Goal: Task Accomplishment & Management: Use online tool/utility

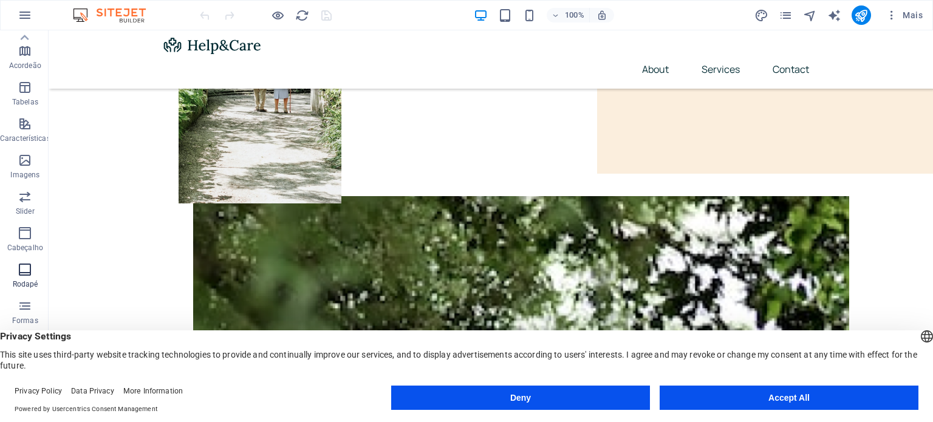
scroll to position [174, 0]
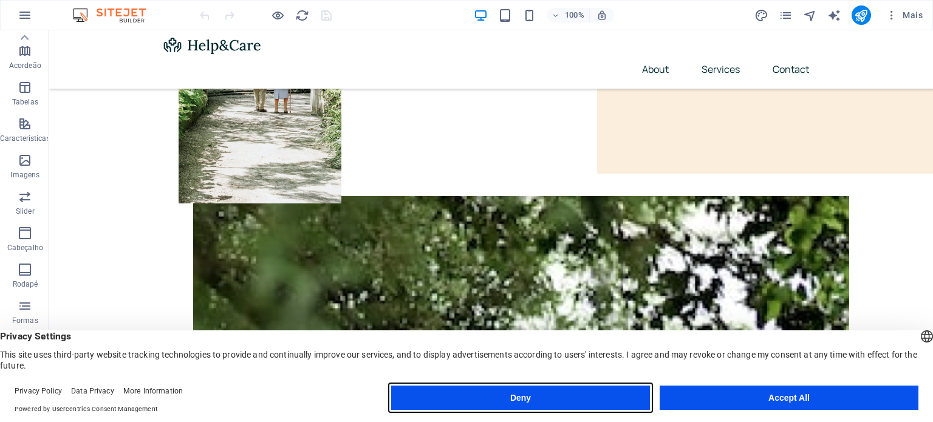
click at [585, 397] on button "Deny" at bounding box center [520, 398] width 259 height 24
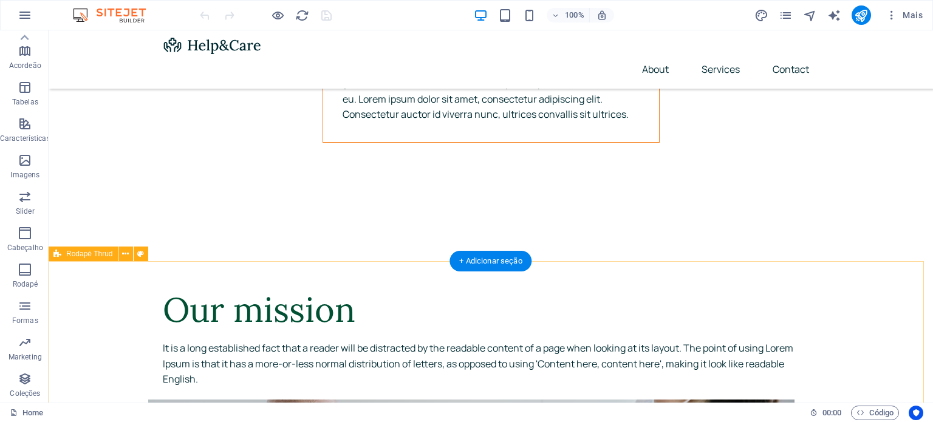
scroll to position [4643, 0]
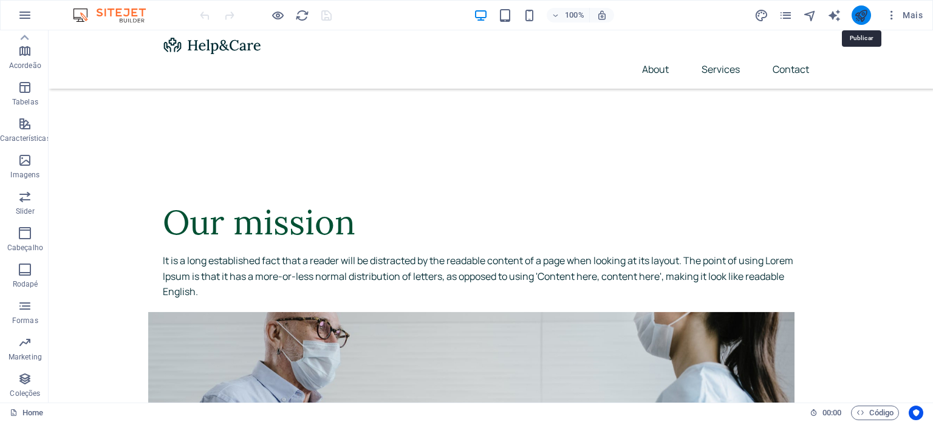
click at [863, 14] on icon "publish" at bounding box center [861, 16] width 14 height 14
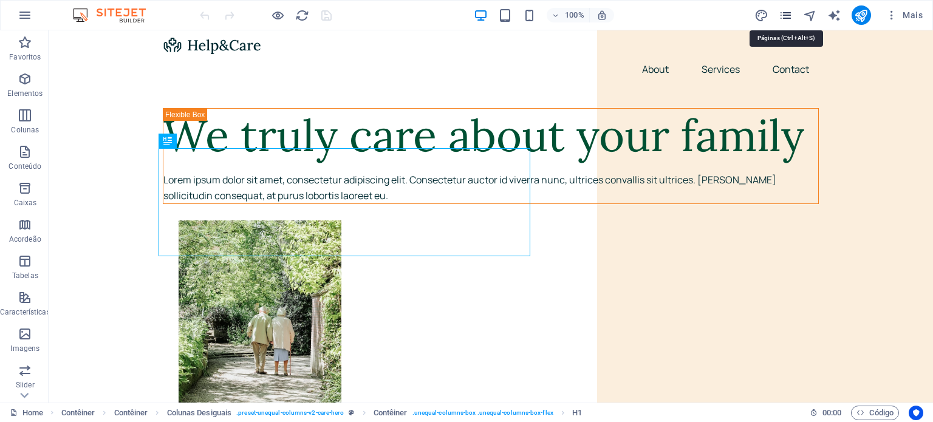
click at [784, 16] on icon "pages" at bounding box center [786, 16] width 14 height 14
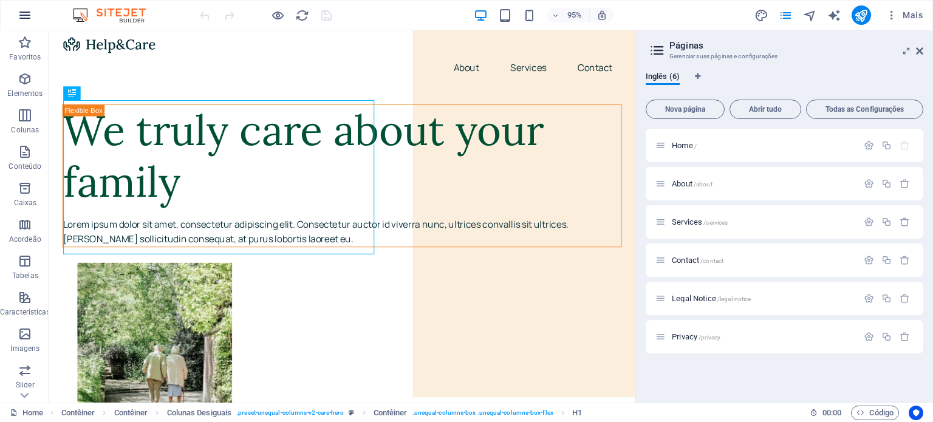
click at [28, 11] on icon "button" at bounding box center [25, 15] width 15 height 15
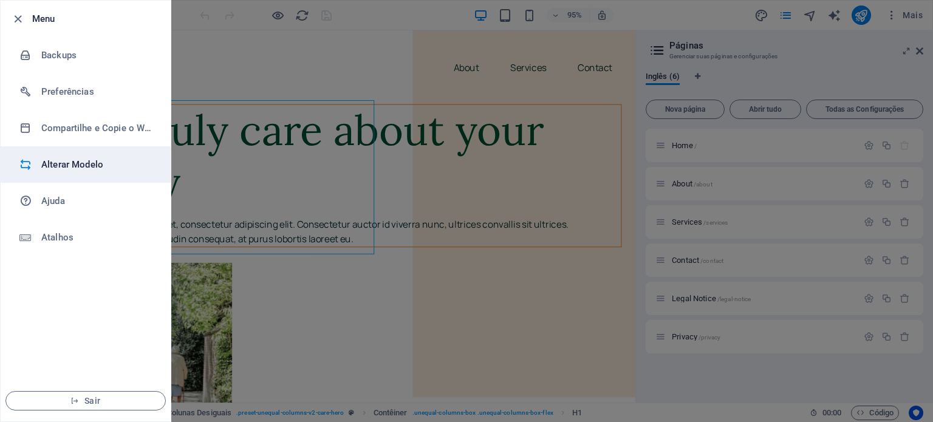
click at [104, 166] on h6 "Alterar Modelo" at bounding box center [97, 164] width 112 height 15
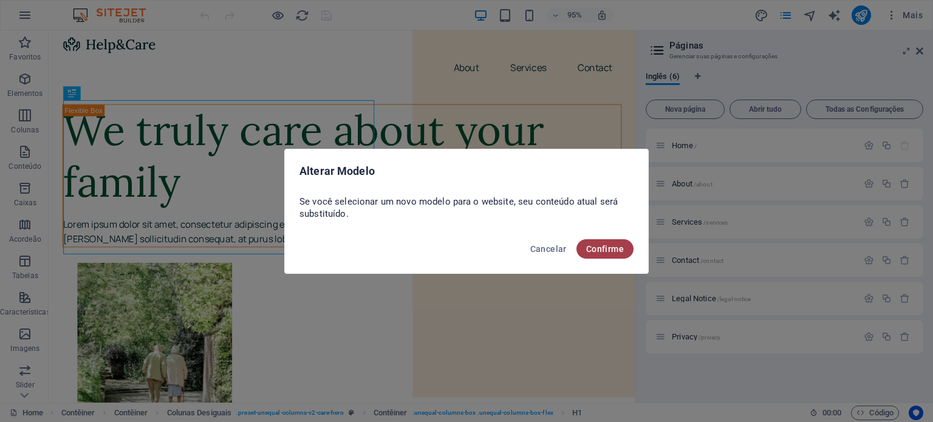
click at [621, 254] on button "Confirme" at bounding box center [604, 248] width 57 height 19
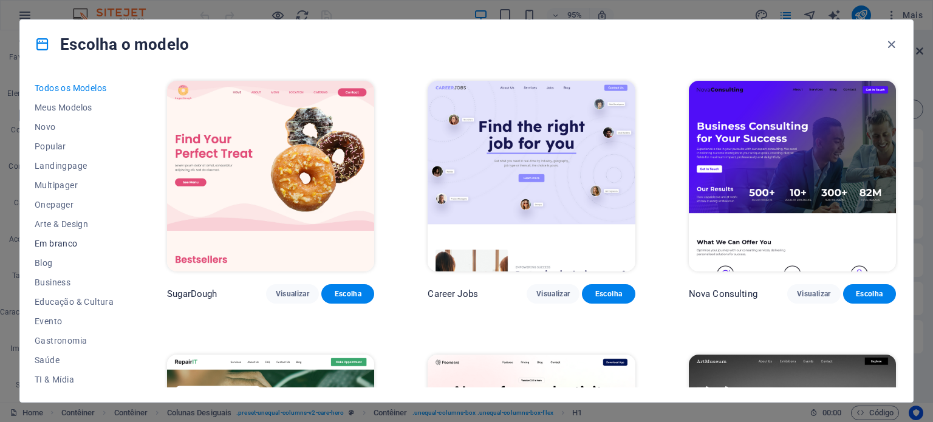
click at [64, 239] on span "Em branco" at bounding box center [74, 244] width 79 height 10
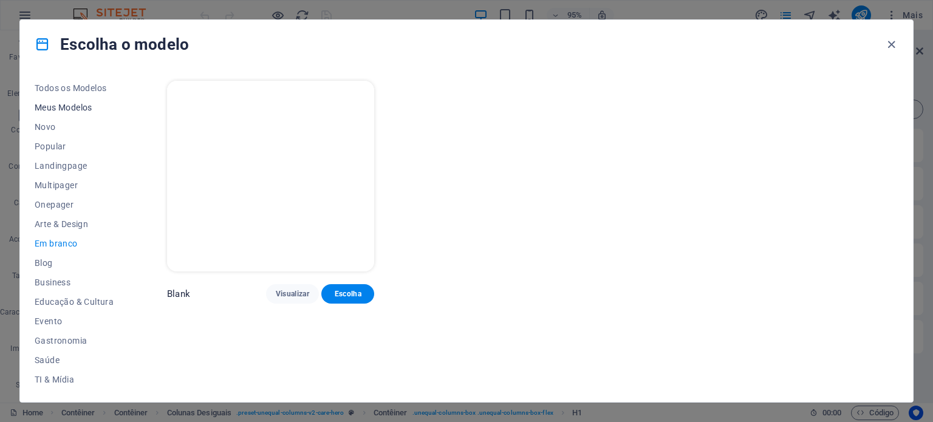
click at [85, 108] on span "Meus Modelos" at bounding box center [74, 108] width 79 height 10
click at [51, 126] on span "Novo" at bounding box center [74, 127] width 79 height 10
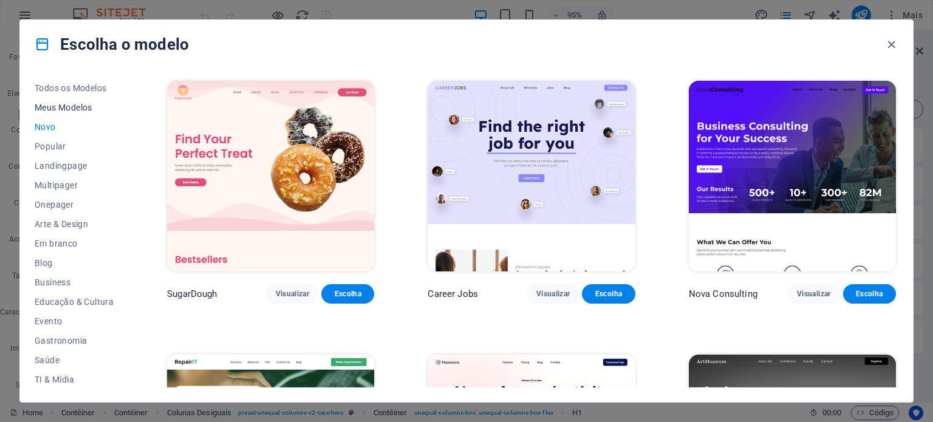
click at [77, 108] on span "Meus Modelos" at bounding box center [74, 108] width 79 height 10
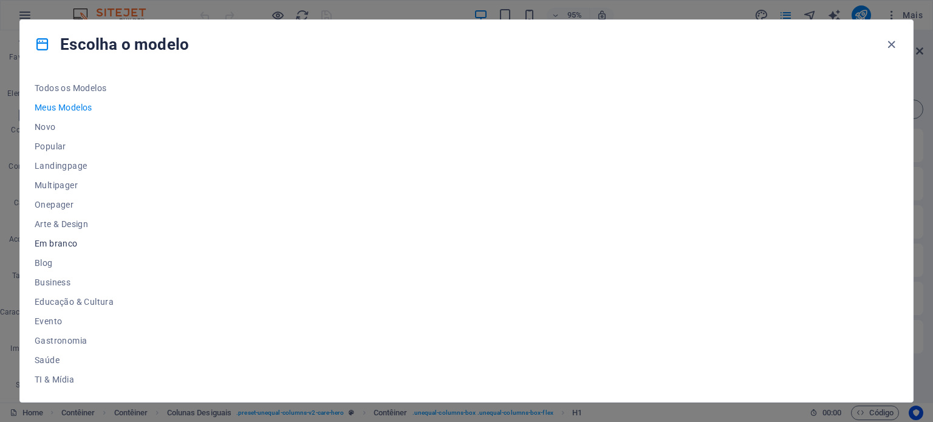
click at [68, 243] on span "Em branco" at bounding box center [74, 244] width 79 height 10
click at [343, 292] on span "Escolha" at bounding box center [347, 294] width 33 height 10
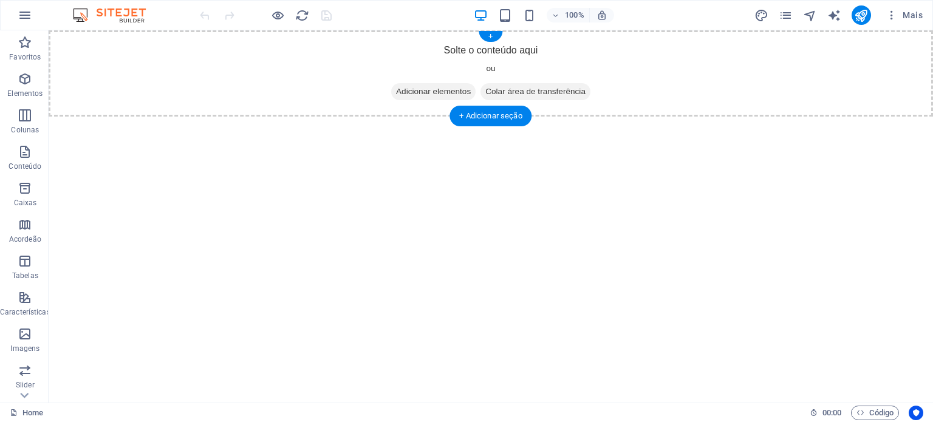
click at [401, 90] on span "Adicionar elementos" at bounding box center [433, 91] width 84 height 17
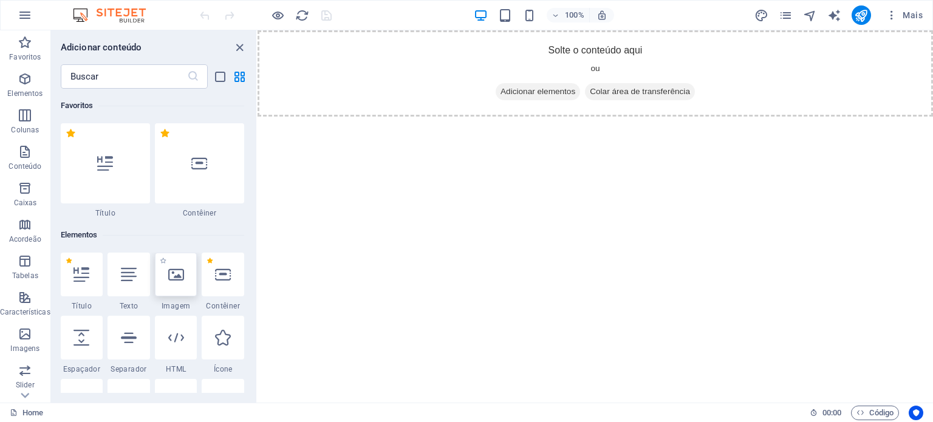
click at [172, 271] on icon at bounding box center [176, 275] width 16 height 16
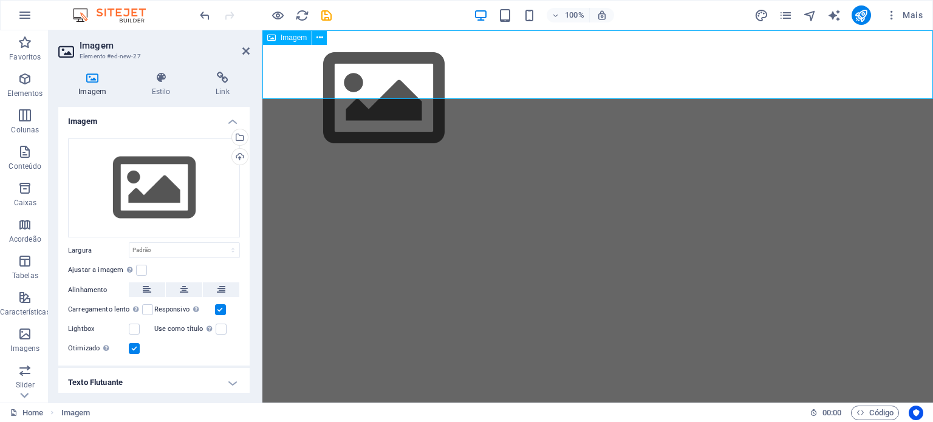
click at [500, 89] on figure at bounding box center [597, 98] width 671 height 137
click at [333, 89] on figure at bounding box center [597, 98] width 671 height 137
click at [180, 288] on icon at bounding box center [184, 289] width 9 height 15
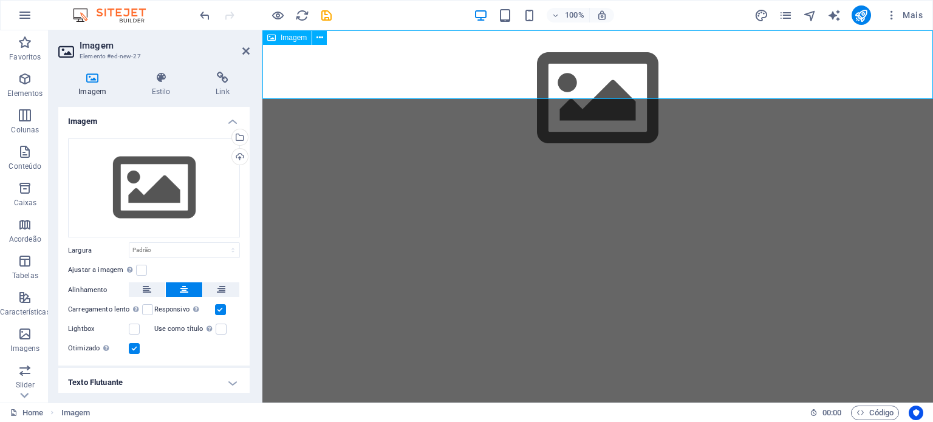
click at [651, 94] on figure at bounding box center [597, 98] width 671 height 137
click at [610, 69] on figure at bounding box center [597, 98] width 671 height 137
click at [413, 167] on html "Skip to main content" at bounding box center [597, 98] width 671 height 137
click at [482, 167] on html "Skip to main content" at bounding box center [597, 98] width 671 height 137
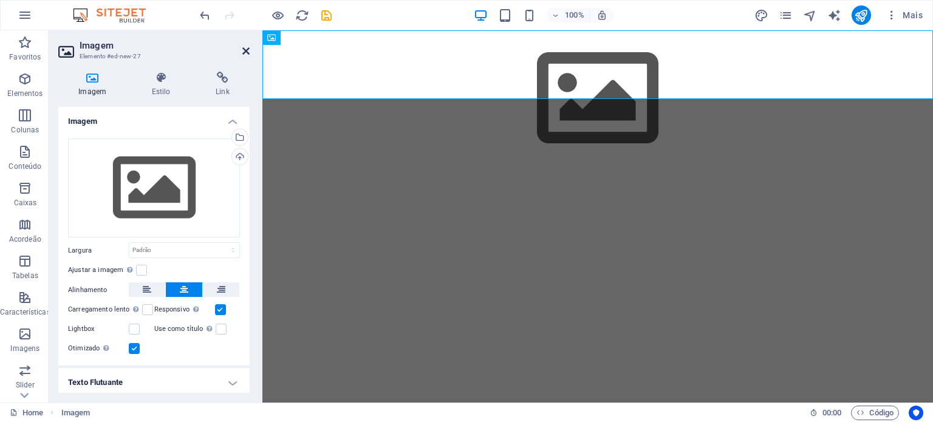
click at [245, 51] on icon at bounding box center [245, 51] width 7 height 10
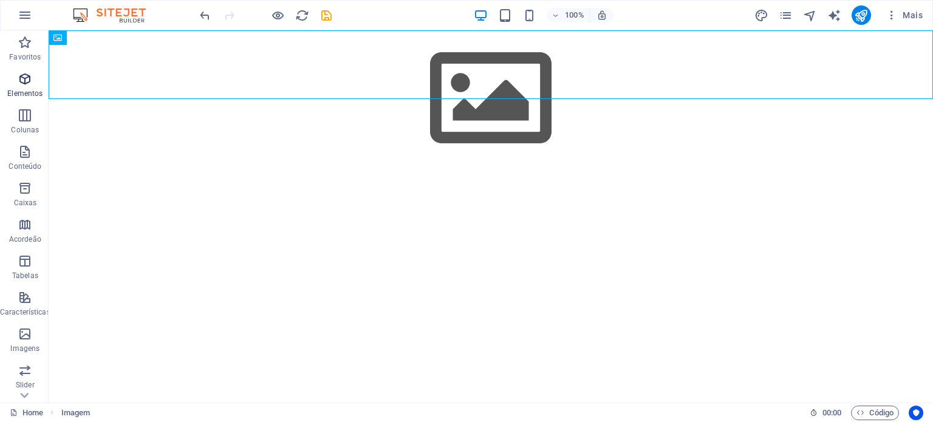
click at [27, 87] on span "Elementos" at bounding box center [25, 86] width 50 height 29
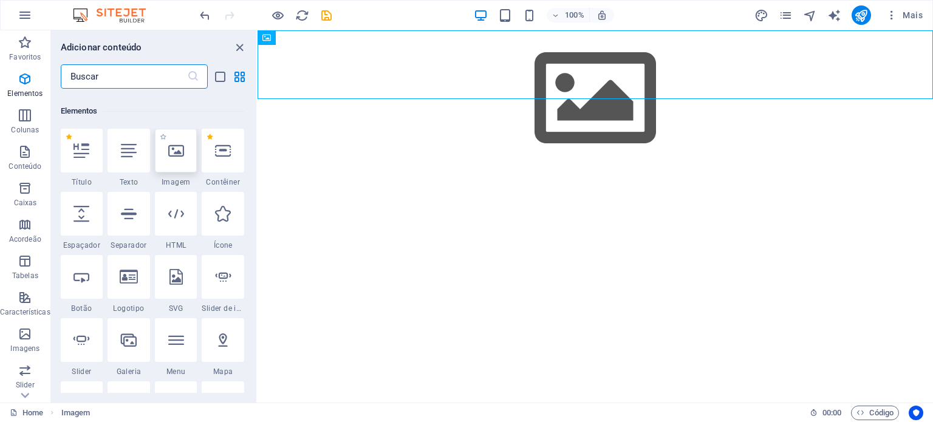
scroll to position [129, 0]
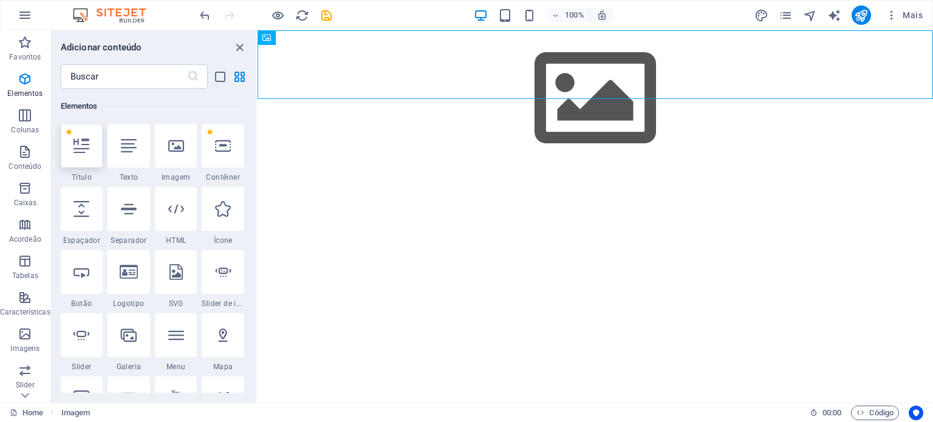
click at [91, 154] on div at bounding box center [82, 146] width 43 height 44
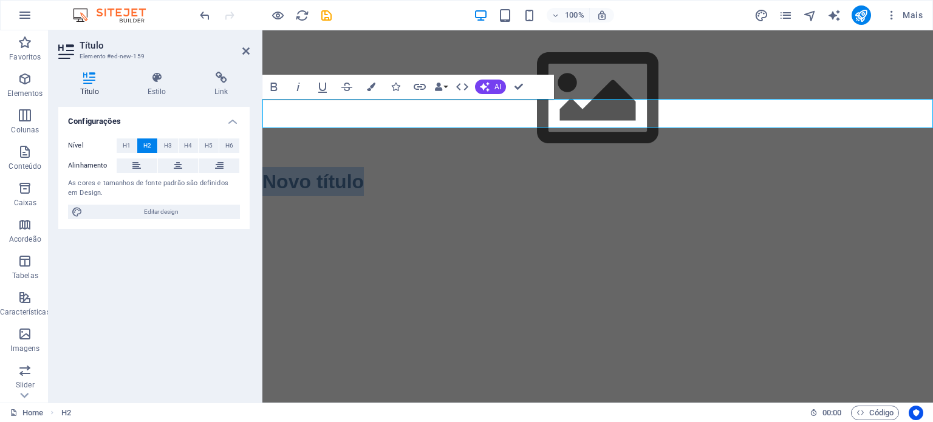
click at [400, 167] on h2 "Novo título" at bounding box center [597, 181] width 671 height 29
drag, startPoint x: 400, startPoint y: 114, endPoint x: 168, endPoint y: 128, distance: 232.4
click at [262, 128] on html "Skip to main content Novo título" at bounding box center [597, 113] width 671 height 166
click at [643, 196] on html "Skip to main content Em construção" at bounding box center [597, 113] width 671 height 166
click at [580, 173] on html "Skip to main content Em construção" at bounding box center [597, 113] width 671 height 166
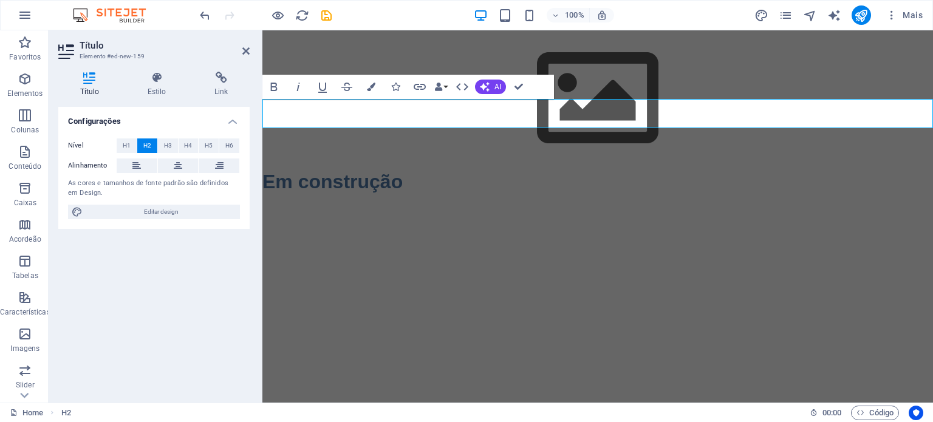
click at [342, 188] on html "Skip to main content Em construção" at bounding box center [597, 113] width 671 height 166
click at [174, 164] on icon at bounding box center [178, 166] width 9 height 15
click at [499, 179] on html "Skip to main content Em construção" at bounding box center [597, 113] width 671 height 166
click at [248, 48] on icon at bounding box center [245, 51] width 7 height 10
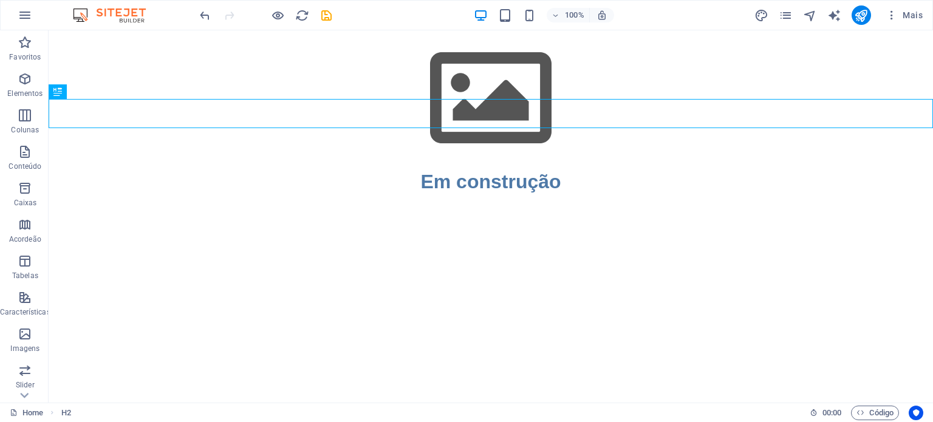
drag, startPoint x: 329, startPoint y: 167, endPoint x: 371, endPoint y: 165, distance: 42.0
click at [329, 166] on html "Skip to main content Em construção" at bounding box center [491, 113] width 884 height 166
click at [861, 13] on icon "publish" at bounding box center [861, 16] width 14 height 14
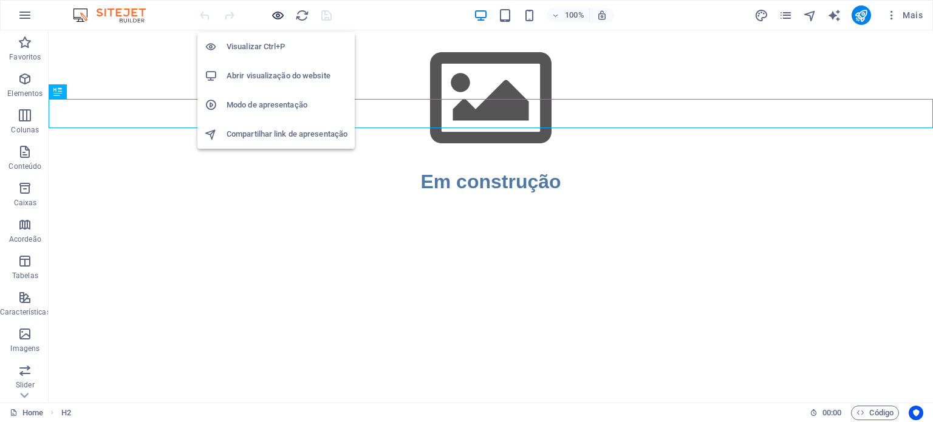
click at [276, 13] on icon "button" at bounding box center [278, 16] width 14 height 14
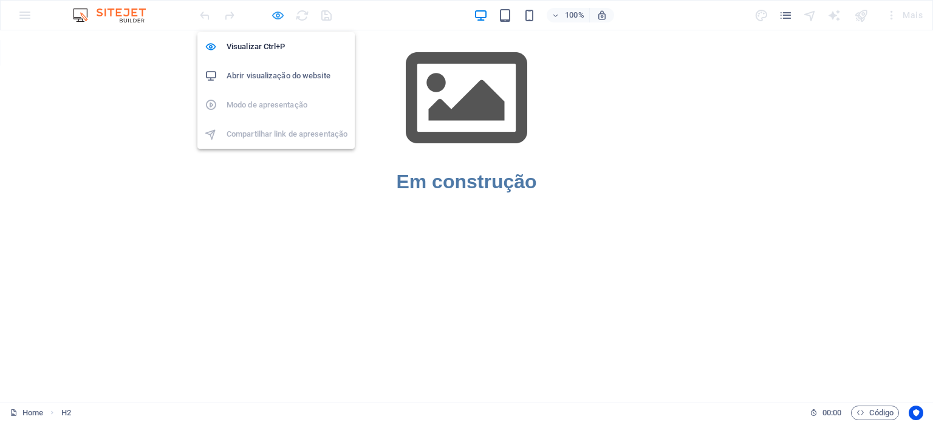
click at [278, 15] on icon "button" at bounding box center [278, 16] width 14 height 14
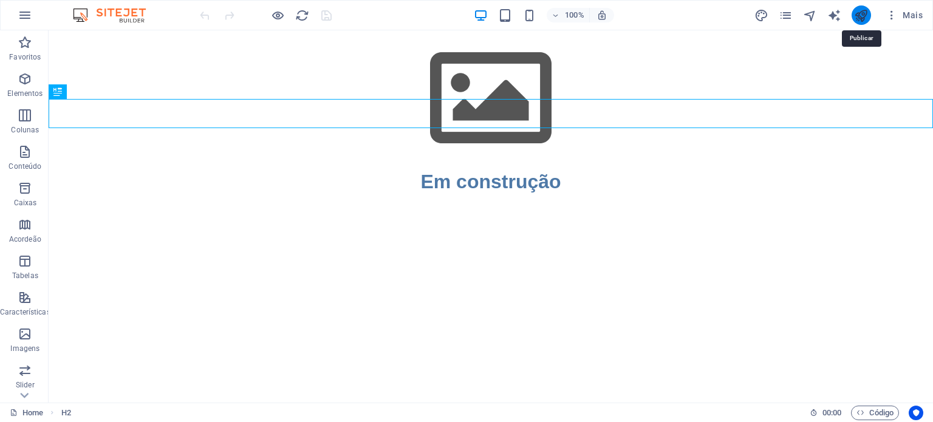
click at [862, 11] on icon "publish" at bounding box center [861, 16] width 14 height 14
